Goal: Task Accomplishment & Management: Manage account settings

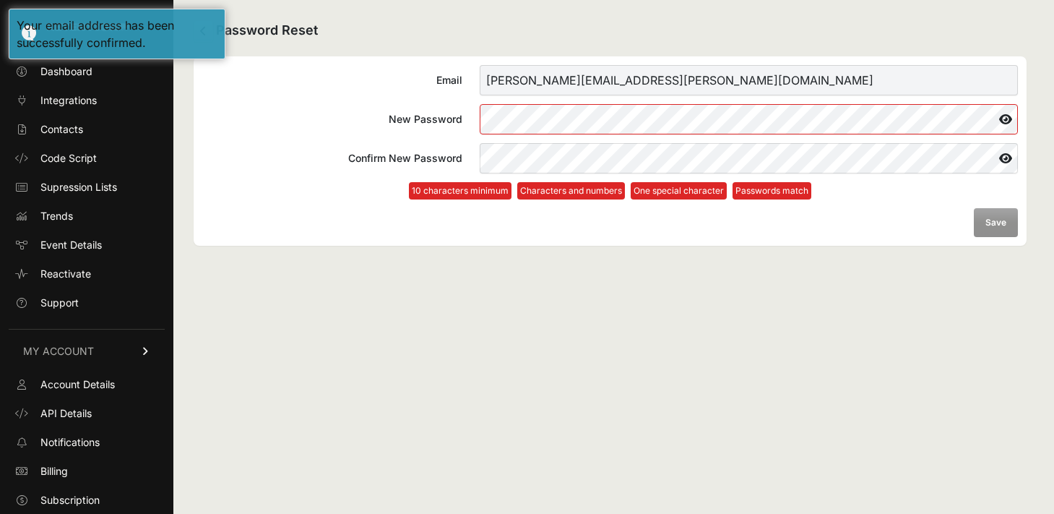
scroll to position [28, 0]
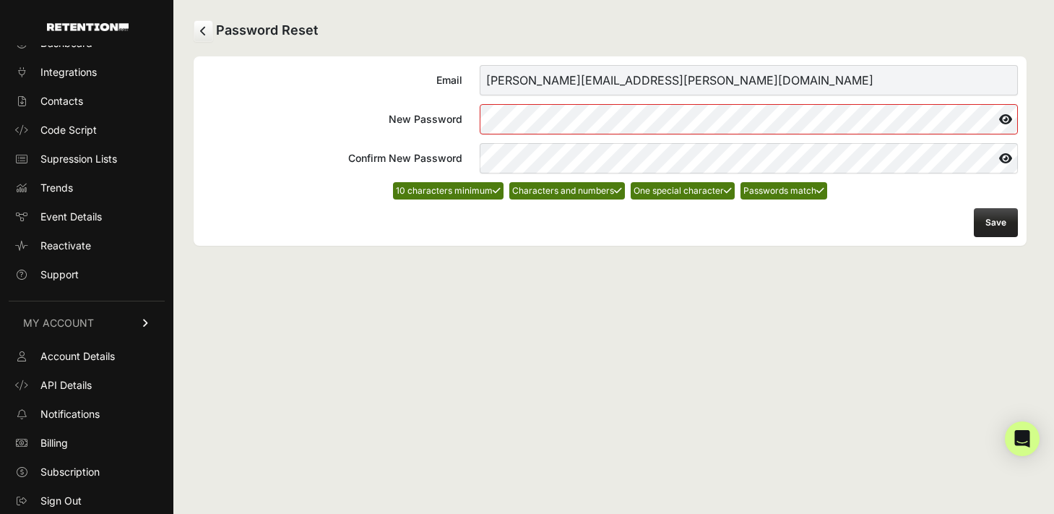
click at [1004, 124] on icon at bounding box center [1006, 119] width 25 height 23
click at [1004, 124] on icon at bounding box center [1005, 119] width 26 height 23
click at [1002, 223] on button "Save" at bounding box center [996, 222] width 44 height 29
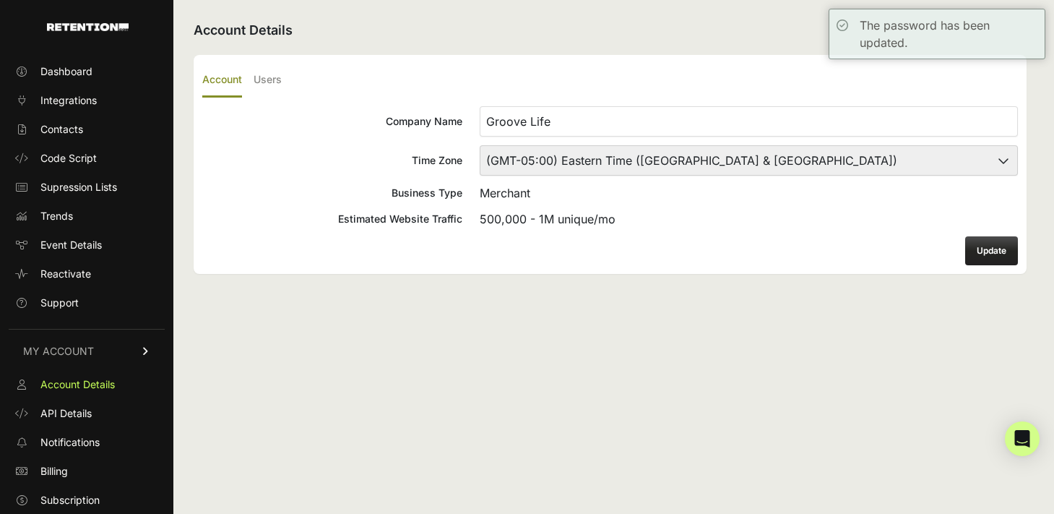
scroll to position [28, 0]
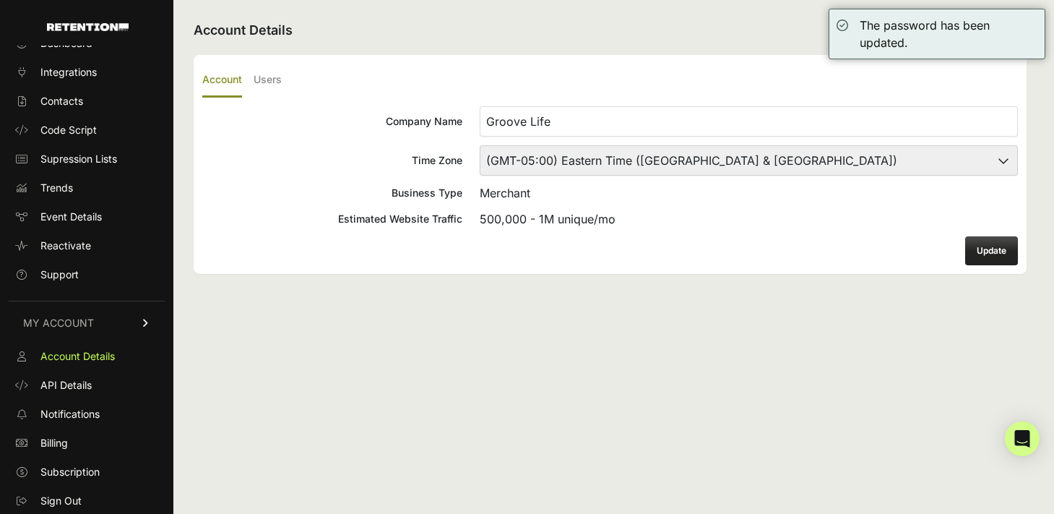
click at [771, 163] on select "(GMT-10:00) [GEOGRAPHIC_DATA]/[GEOGRAPHIC_DATA] (GMT-10:00) [US_STATE] (GMT-09:…" at bounding box center [749, 160] width 538 height 30
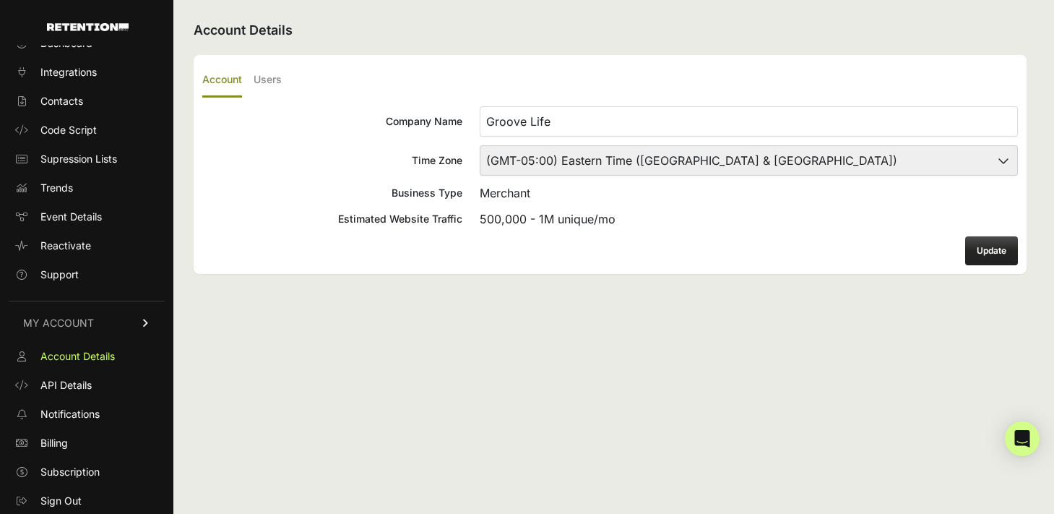
select select "Central Time ([GEOGRAPHIC_DATA] & [GEOGRAPHIC_DATA])"
click at [480, 145] on select "(GMT-10:00) [GEOGRAPHIC_DATA]/[GEOGRAPHIC_DATA] (GMT-10:00) [US_STATE] (GMT-09:…" at bounding box center [749, 160] width 538 height 30
click at [974, 242] on button "Update" at bounding box center [991, 250] width 53 height 29
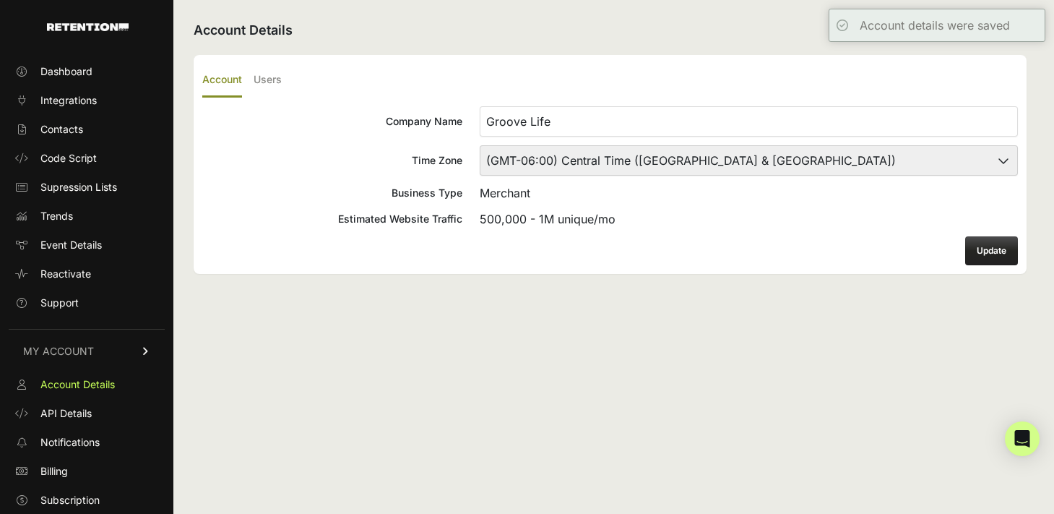
scroll to position [28, 0]
